Goal: Task Accomplishment & Management: Complete application form

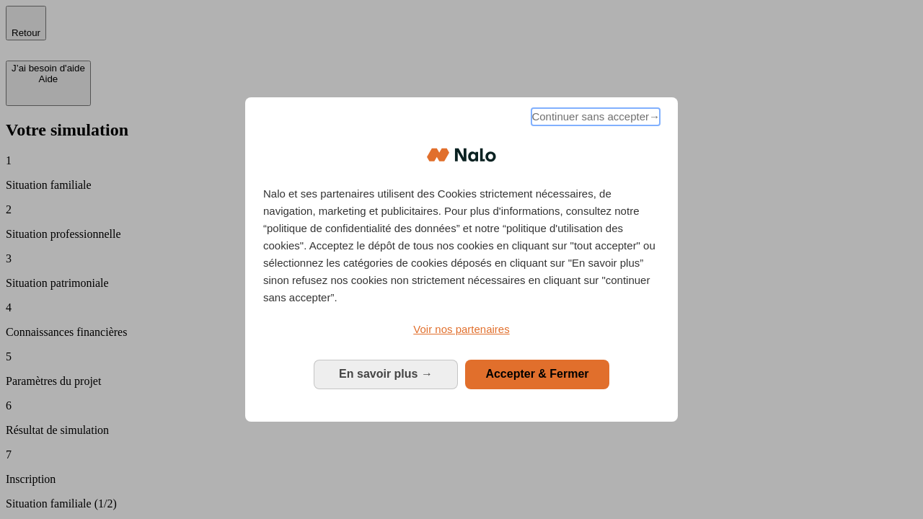
click at [594, 119] on span "Continuer sans accepter →" at bounding box center [596, 116] width 128 height 17
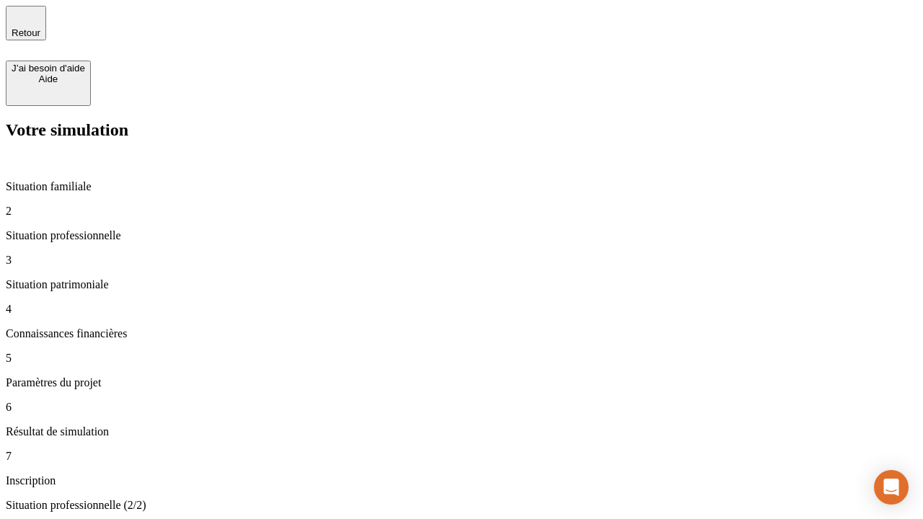
type input "30 000"
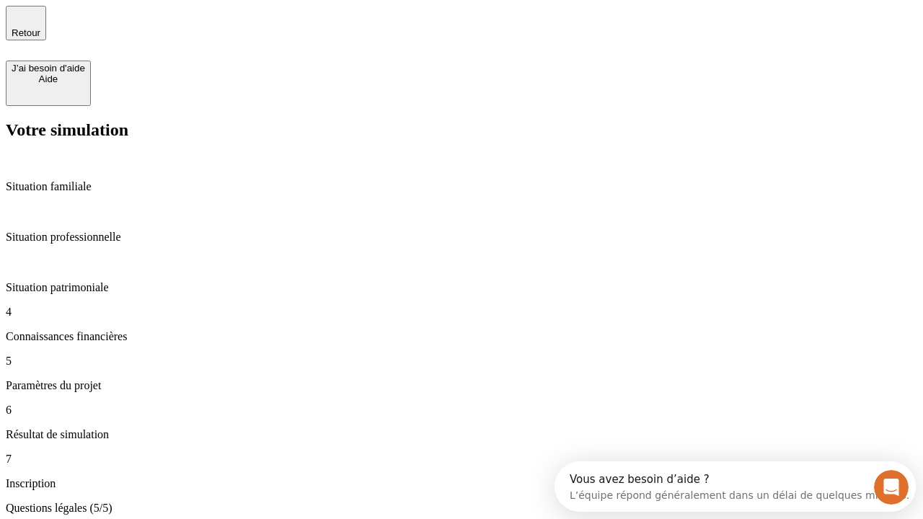
type input "25"
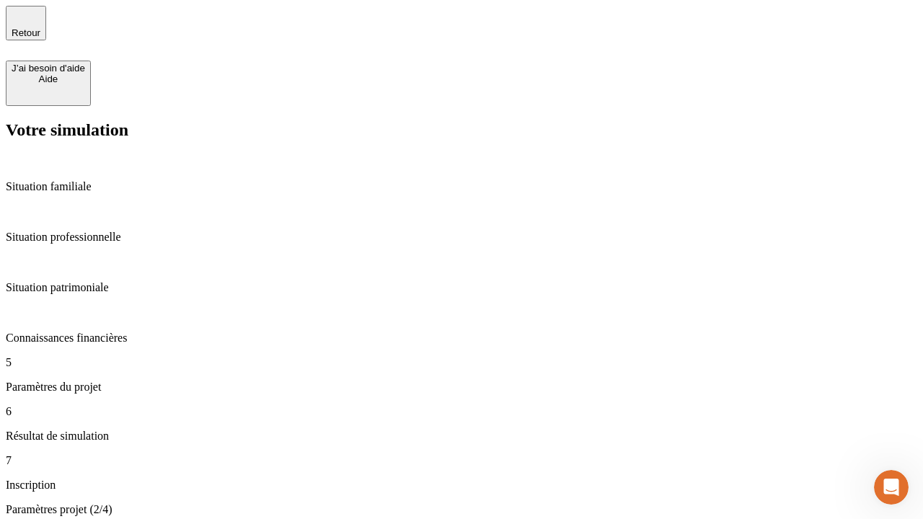
type input "64"
type input "1 000"
type input "640"
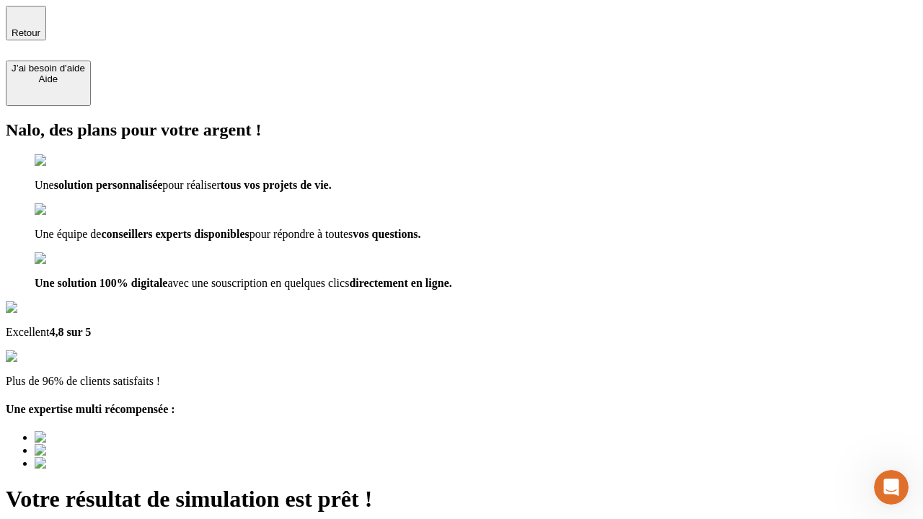
type input "[EMAIL_ADDRESS][PERSON_NAME][DOMAIN_NAME]"
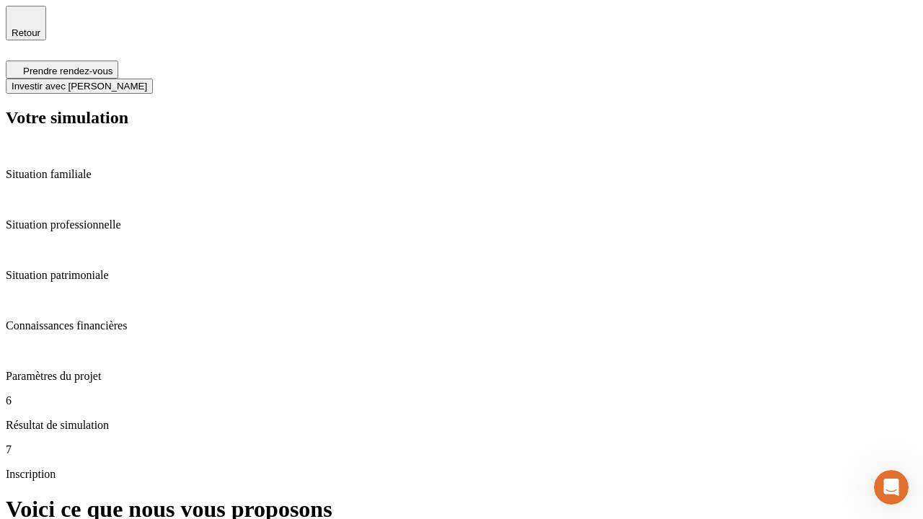
click at [147, 81] on span "Investir avec [PERSON_NAME]" at bounding box center [80, 86] width 136 height 11
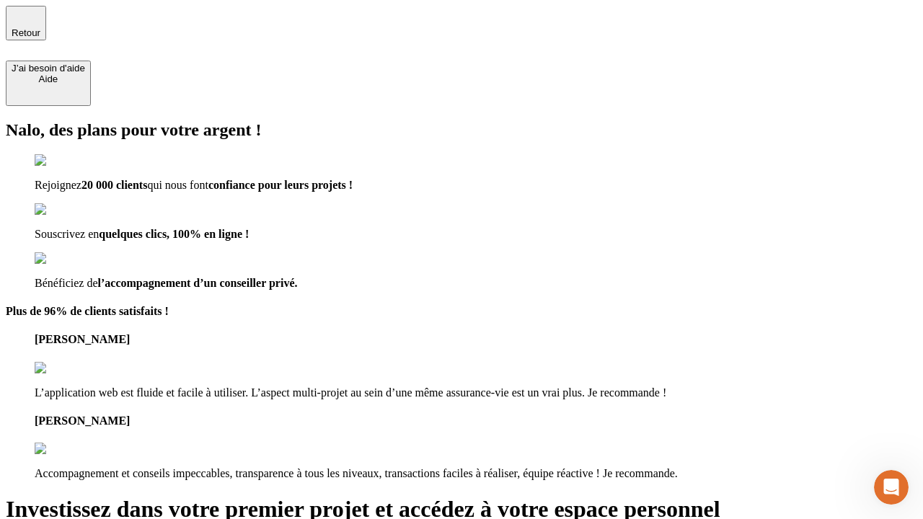
type input "[EMAIL_ADDRESS][PERSON_NAME][DOMAIN_NAME]"
